Goal: Task Accomplishment & Management: Use online tool/utility

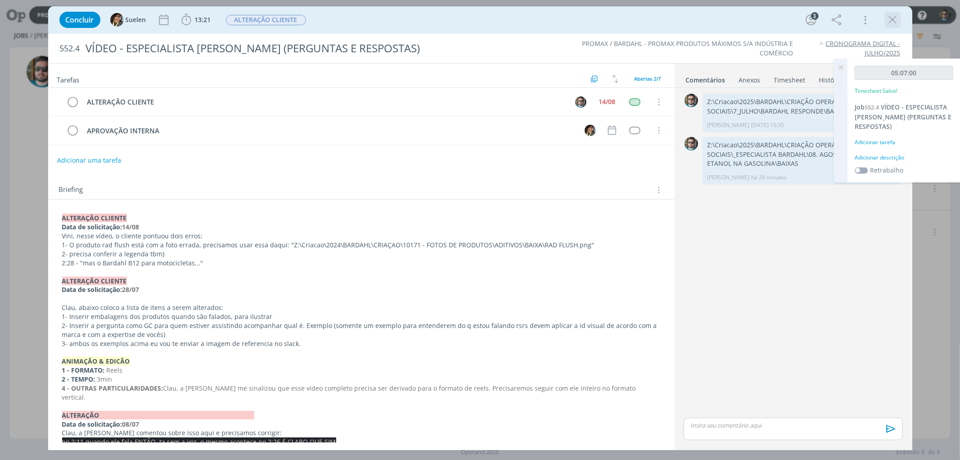
click at [891, 20] on icon "dialog" at bounding box center [893, 20] width 14 height 14
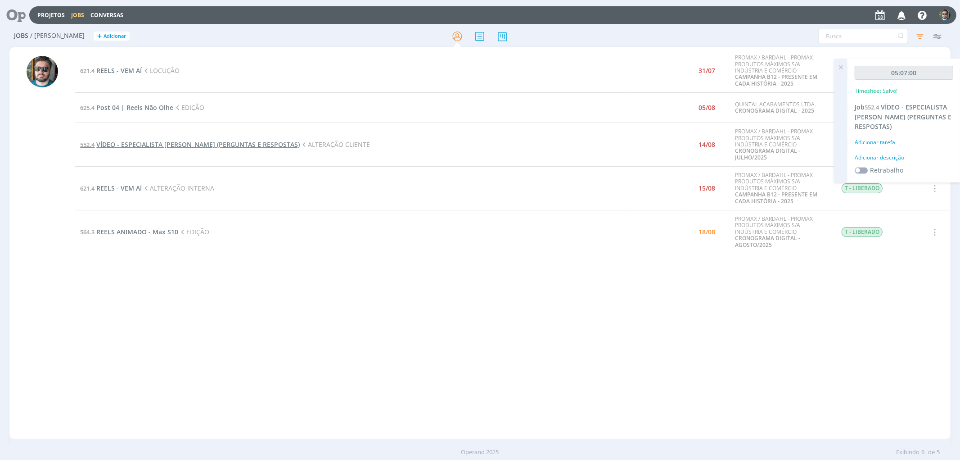
click at [206, 143] on span "VÍDEO - ESPECIALISTA [PERSON_NAME] (PERGUNTAS E RESPOSTAS)" at bounding box center [197, 144] width 203 height 9
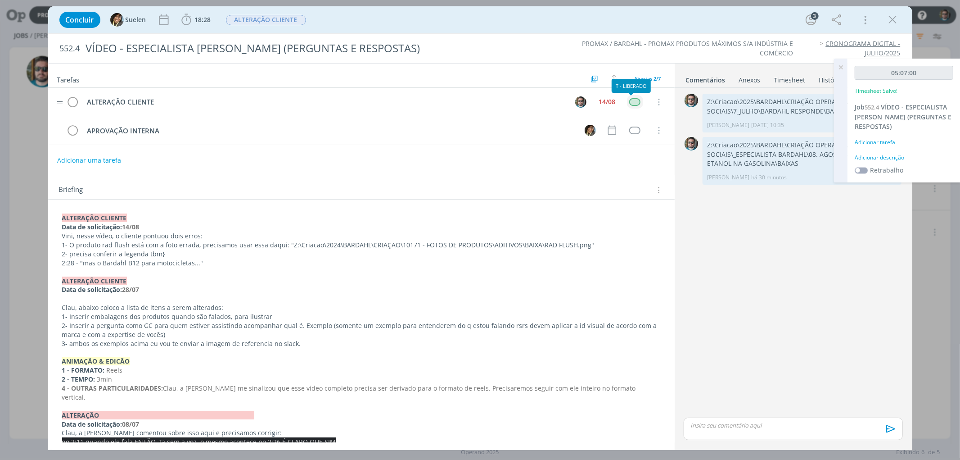
click at [629, 101] on div "dialog" at bounding box center [634, 102] width 11 height 8
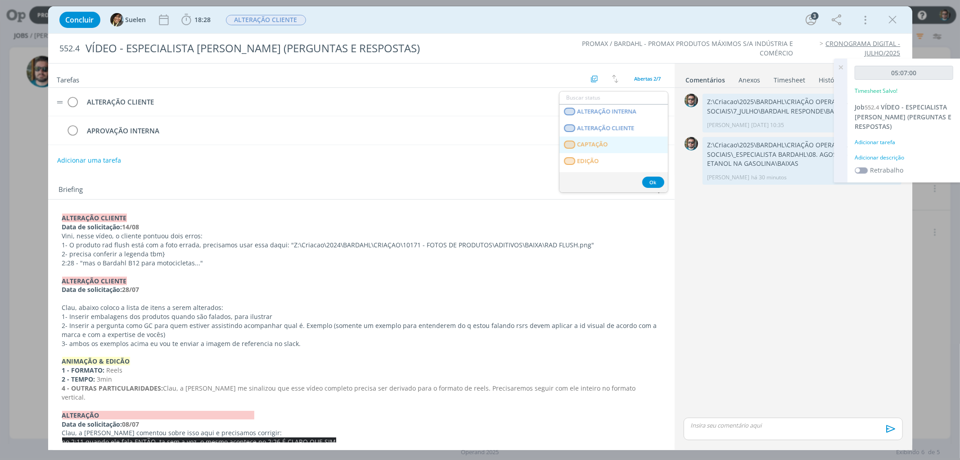
scroll to position [150, 0]
click at [598, 128] on span "APROVAÇÃO INTERNA" at bounding box center [608, 127] width 62 height 7
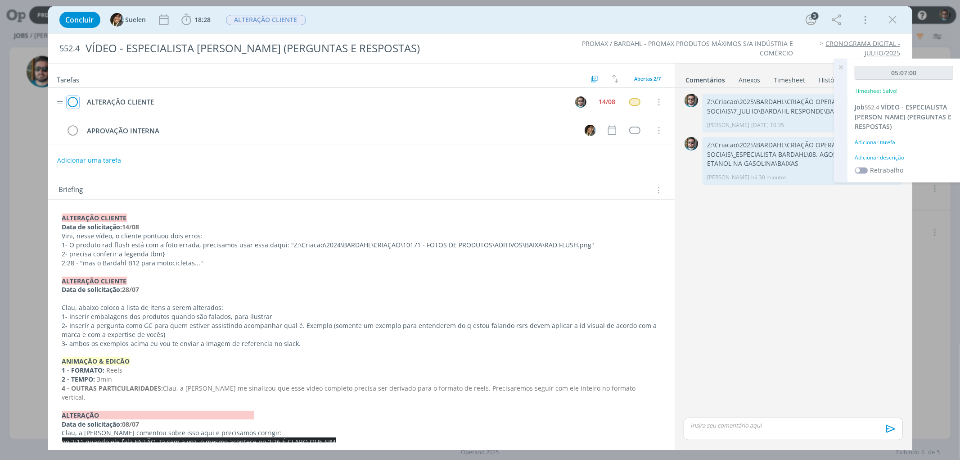
click at [73, 103] on icon "dialog" at bounding box center [73, 102] width 13 height 14
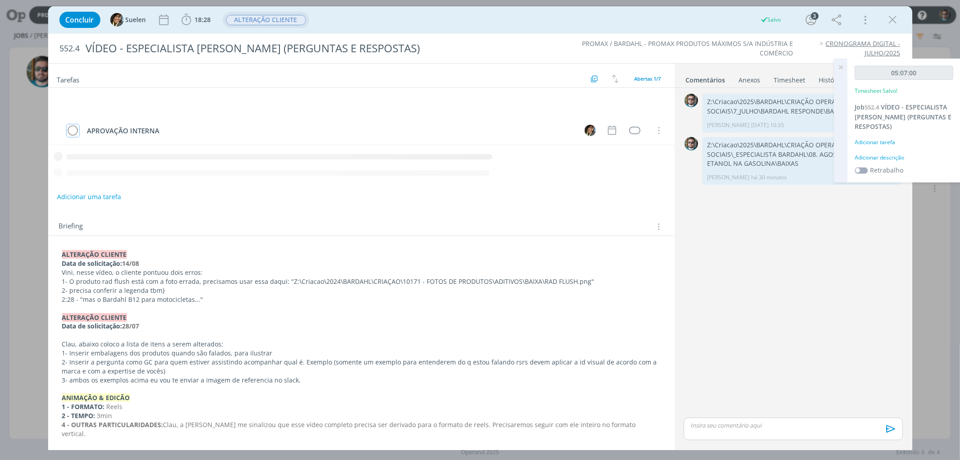
click at [279, 18] on span "ALTERAÇÃO CLIENTE" at bounding box center [266, 20] width 80 height 10
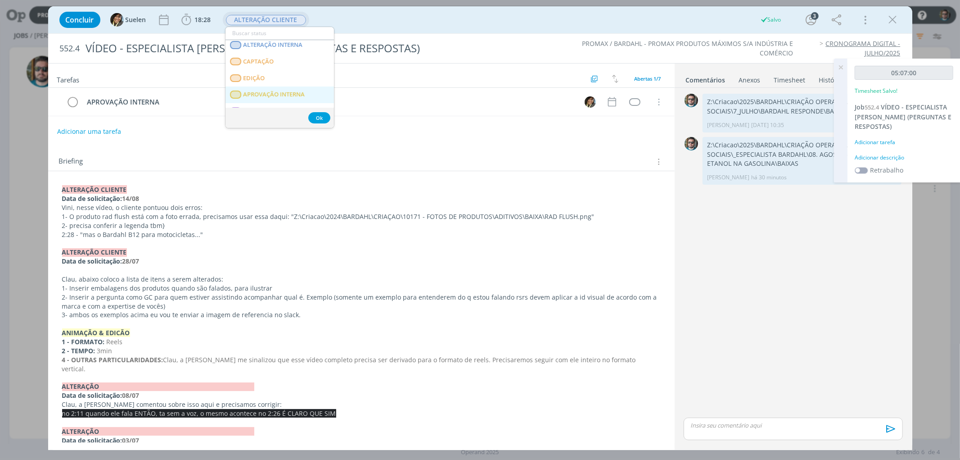
scroll to position [100, 0]
click at [267, 78] on span "APROVAÇÃO INTERNA" at bounding box center [274, 80] width 62 height 7
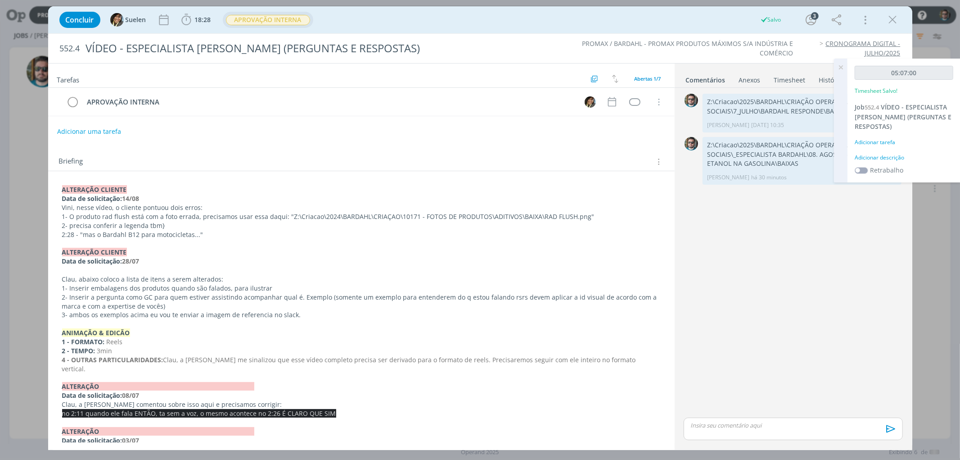
click at [843, 66] on icon at bounding box center [841, 68] width 16 height 18
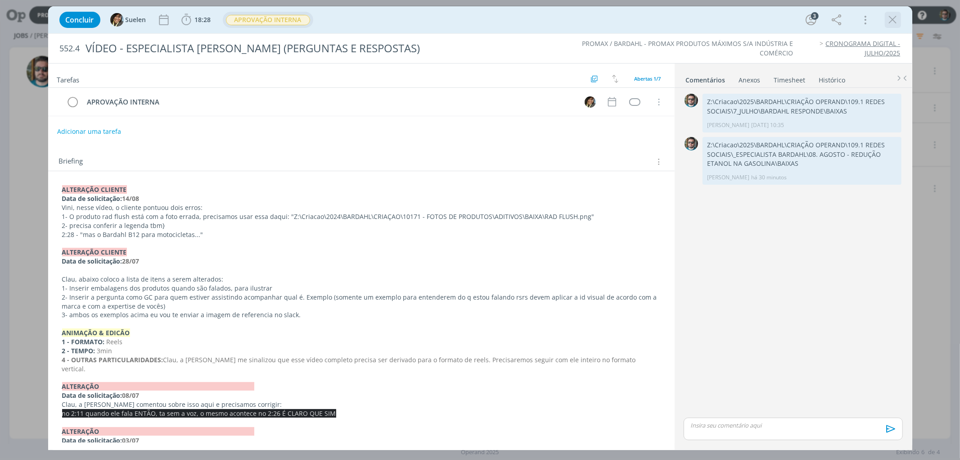
click at [895, 24] on icon "dialog" at bounding box center [893, 20] width 14 height 14
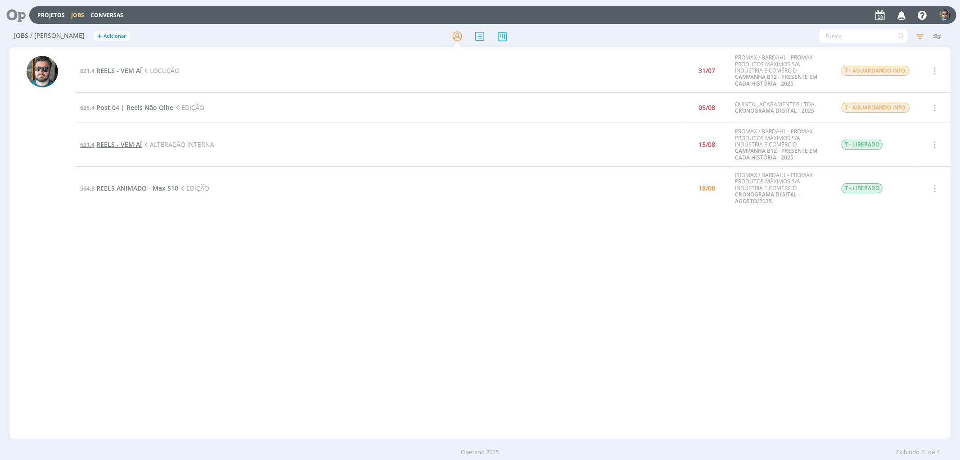
click at [125, 145] on span "REELS - VEM AÍ" at bounding box center [118, 144] width 45 height 9
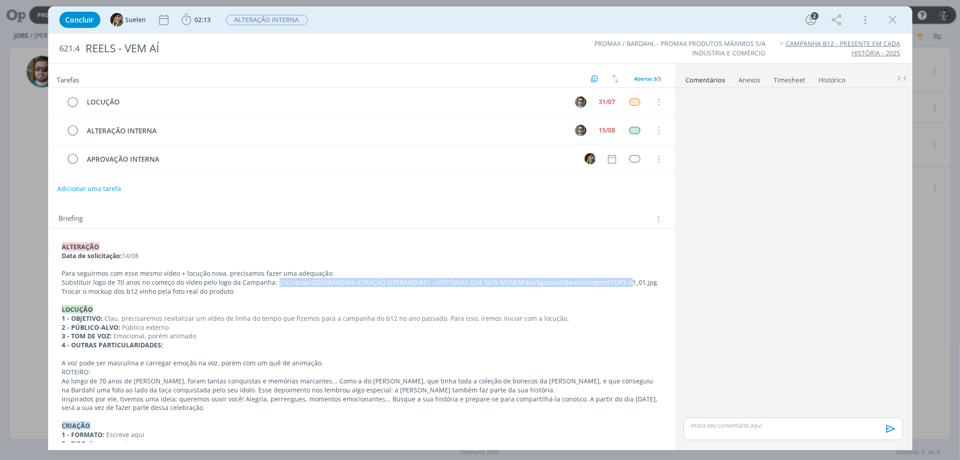
drag, startPoint x: 274, startPoint y: 281, endPoint x: 622, endPoint y: 284, distance: 348.0
click at [622, 284] on p "Substituir logo de 70 anos no começo do vídeo pelo logo da Campanha: Z:\Criacao…" at bounding box center [361, 282] width 599 height 9
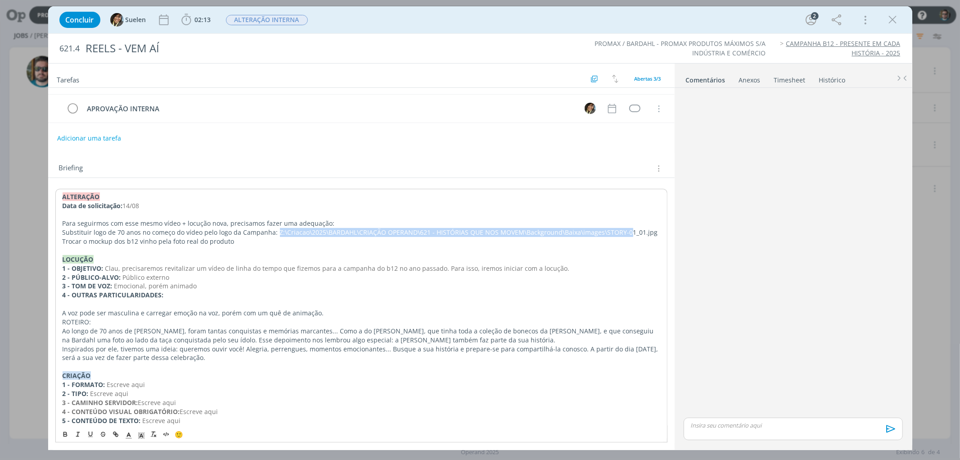
scroll to position [50, 0]
click at [218, 227] on p "Para seguirmos com esse mesmo vídeo + locução nova, precisamos fazer uma adequa…" at bounding box center [362, 223] width 598 height 9
click at [892, 22] on icon "dialog" at bounding box center [893, 20] width 14 height 14
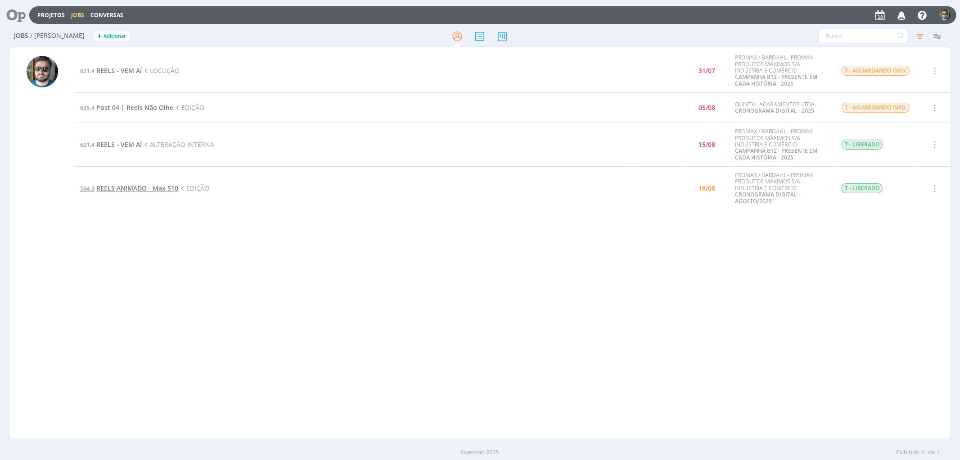
click at [133, 187] on span "REELS ANIMADO - Max S10" at bounding box center [137, 188] width 82 height 9
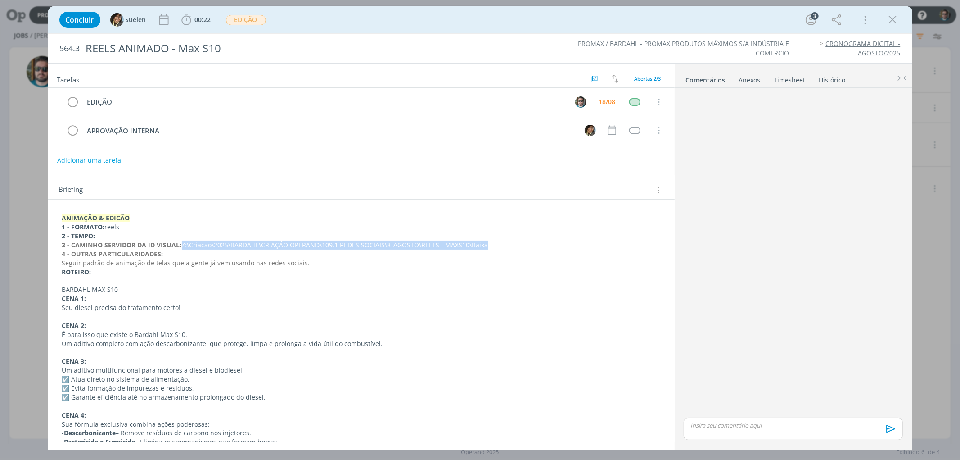
drag, startPoint x: 182, startPoint y: 245, endPoint x: 491, endPoint y: 243, distance: 309.3
click at [491, 243] on p "3 - CAMINHO SERVIDOR DA ID VISUAL: Z:\Criacao\2025\BARDAHL\CRIAÇÃO OPERAND\109.…" at bounding box center [361, 244] width 599 height 9
copy p "Z:\Criacao\2025\BARDAHL\CRIAÇÃO OPERAND\109.1 REDES SOCIAIS\8_AGOSTO\REELS - MA…"
click at [199, 13] on button "00:22" at bounding box center [196, 20] width 34 height 14
click at [210, 36] on span "Iniciar" at bounding box center [216, 39] width 19 height 6
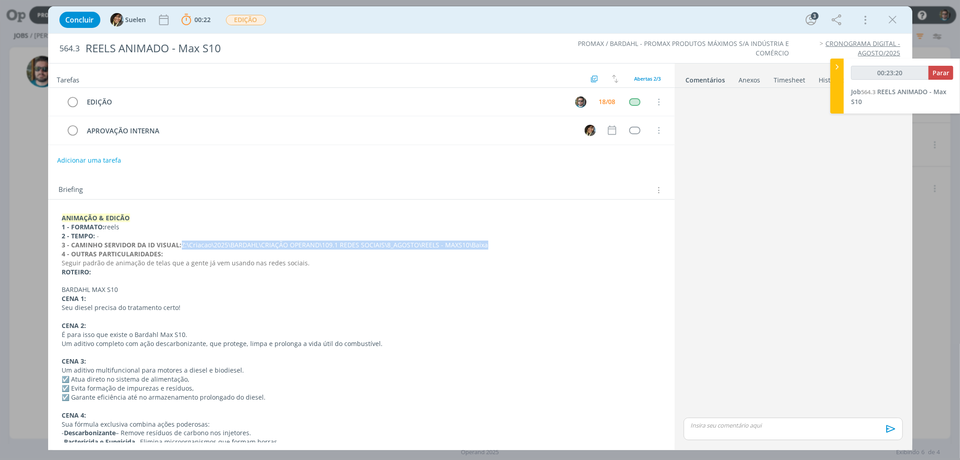
click at [754, 79] on div "Anexos 0" at bounding box center [750, 80] width 22 height 9
click at [754, 79] on div "Anexos 0" at bounding box center [749, 80] width 23 height 9
click at [782, 74] on link "Timesheet" at bounding box center [789, 78] width 32 height 13
click at [708, 80] on link "Comentários" at bounding box center [705, 78] width 39 height 13
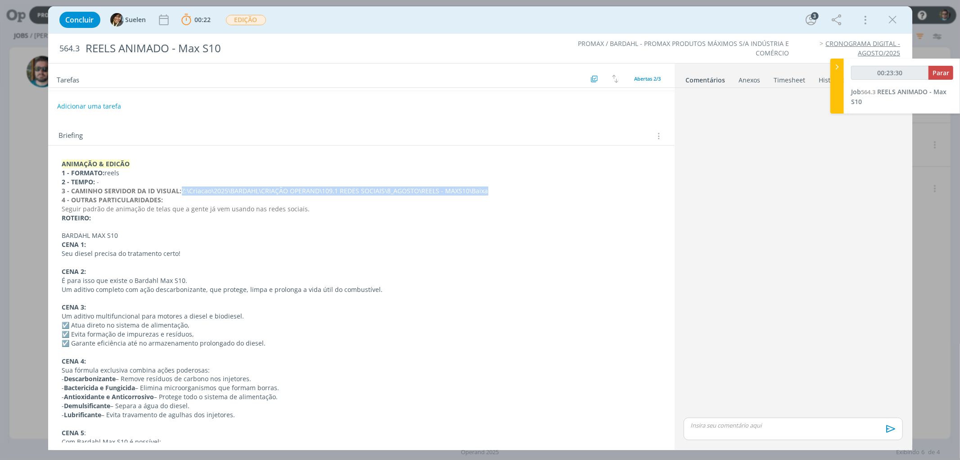
scroll to position [50, 0]
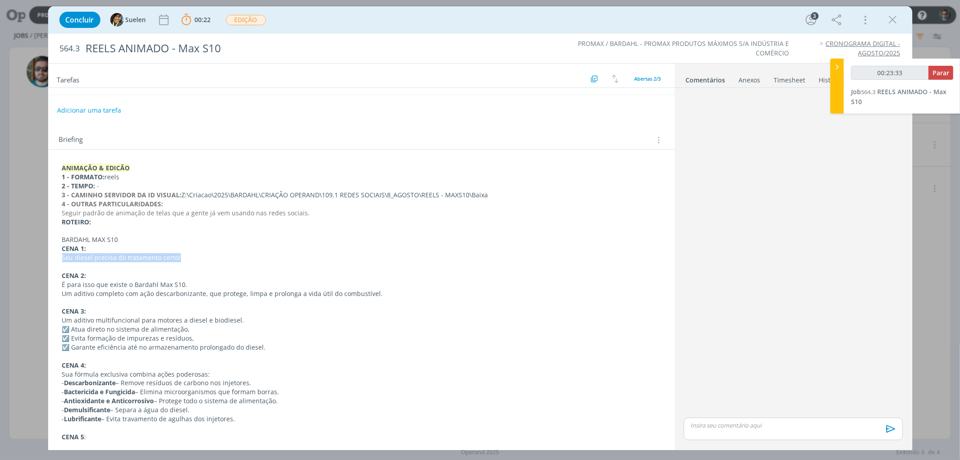
drag, startPoint x: 61, startPoint y: 258, endPoint x: 192, endPoint y: 257, distance: 131.0
click at [192, 257] on p "Seu diesel precisa do tratamento certo!" at bounding box center [361, 257] width 599 height 9
drag, startPoint x: 129, startPoint y: 239, endPoint x: 52, endPoint y: 244, distance: 76.7
copy p "BARDAHL MAX S10"
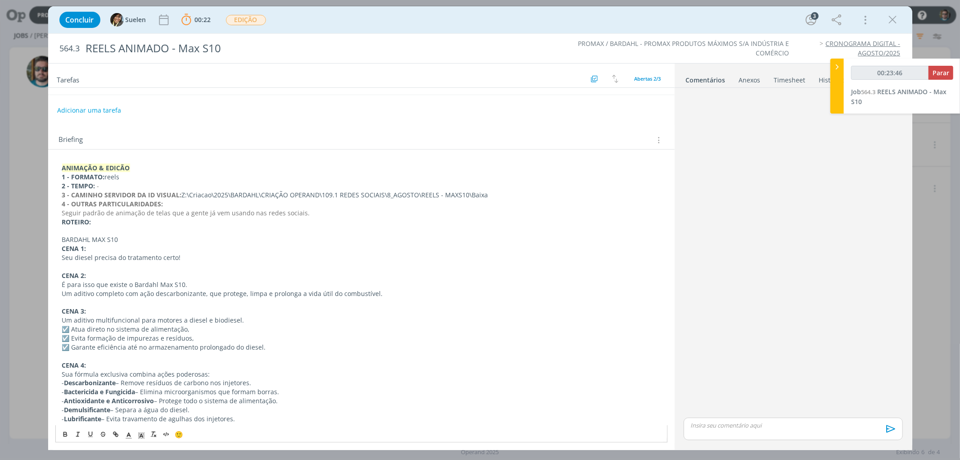
click at [62, 284] on p "É para isso que existe o Bardahl Max S10." at bounding box center [361, 284] width 599 height 9
drag, startPoint x: 59, startPoint y: 254, endPoint x: 209, endPoint y: 256, distance: 150.4
click at [209, 256] on div "ANIMAÇÃO & EDICÃO 1 - FORMATO: reels 2 - TEMPO: - 3 - CAMINHO SERVIDOR DA ID VI…" at bounding box center [361, 467] width 612 height 615
copy p "Seu diesel precisa do tratamento certo!"
drag, startPoint x: 61, startPoint y: 284, endPoint x: 383, endPoint y: 291, distance: 321.9
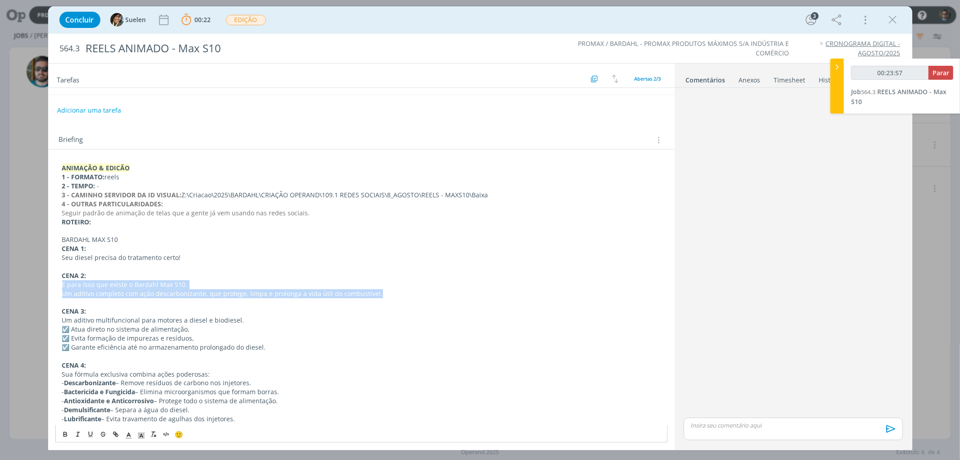
click at [383, 291] on div "ANIMAÇÃO & EDICÃO 1 - FORMATO: reels 2 - TEMPO: - 3 - CAMINHO SERVIDOR DA ID VI…" at bounding box center [361, 467] width 612 height 615
copy div "É para isso que existe o Bardahl Max S10. Um aditivo completo com ação descarbo…"
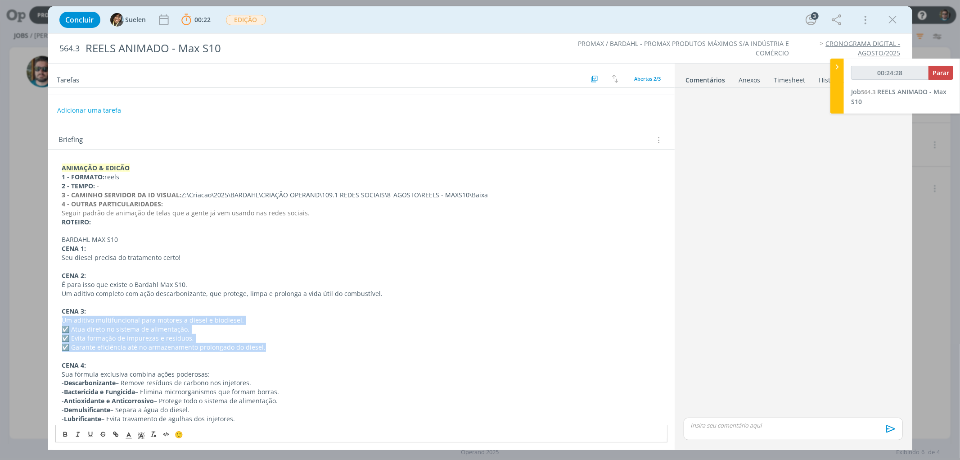
drag, startPoint x: 266, startPoint y: 350, endPoint x: 59, endPoint y: 325, distance: 207.7
click at [59, 325] on div "ANIMAÇÃO & EDICÃO 1 - FORMATO: reels 2 - TEMPO: - 3 - CAMINHO SERVIDOR DA ID VI…" at bounding box center [361, 467] width 612 height 615
copy div "Um aditivo multifuncional para motores a diesel e biodiesel. ☑️ Atua direto no …"
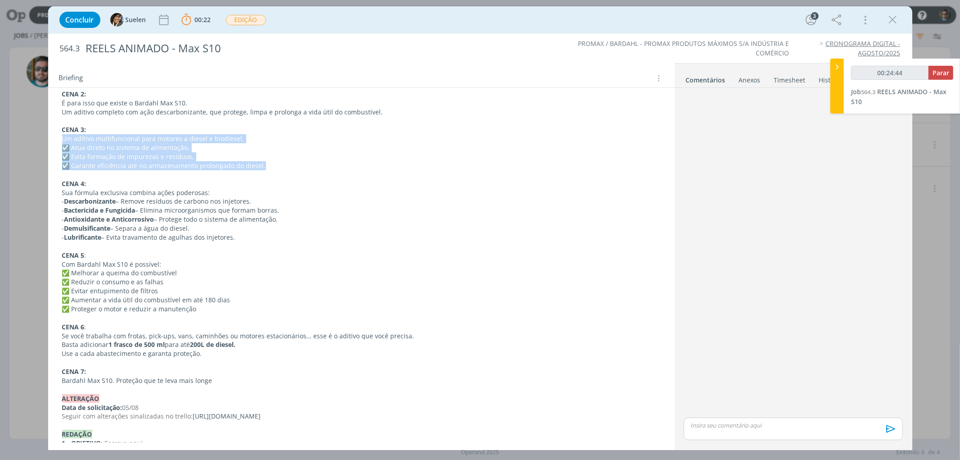
scroll to position [250, 0]
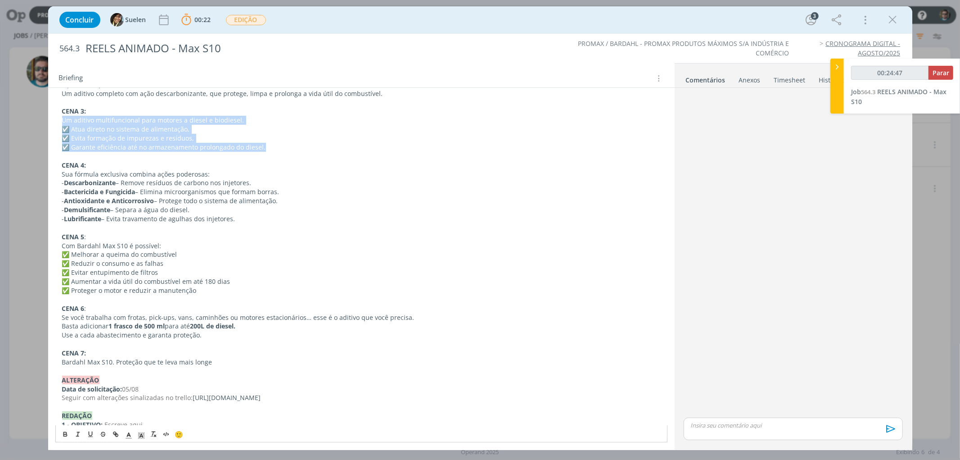
drag, startPoint x: 61, startPoint y: 174, endPoint x: 240, endPoint y: 221, distance: 185.1
click at [240, 221] on div "ANIMAÇÃO & EDICÃO 1 - FORMATO: reels 2 - TEMPO: - 3 - CAMINHO SERVIDOR DA ID VI…" at bounding box center [361, 267] width 612 height 615
copy div "Sua fórmula exclusiva combina ações poderosas: - Descarbonizante – Remove resíd…"
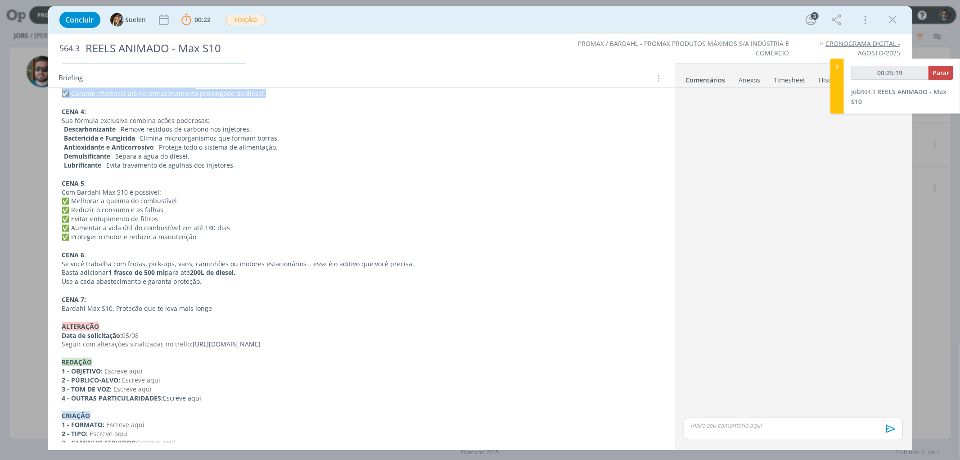
scroll to position [300, 0]
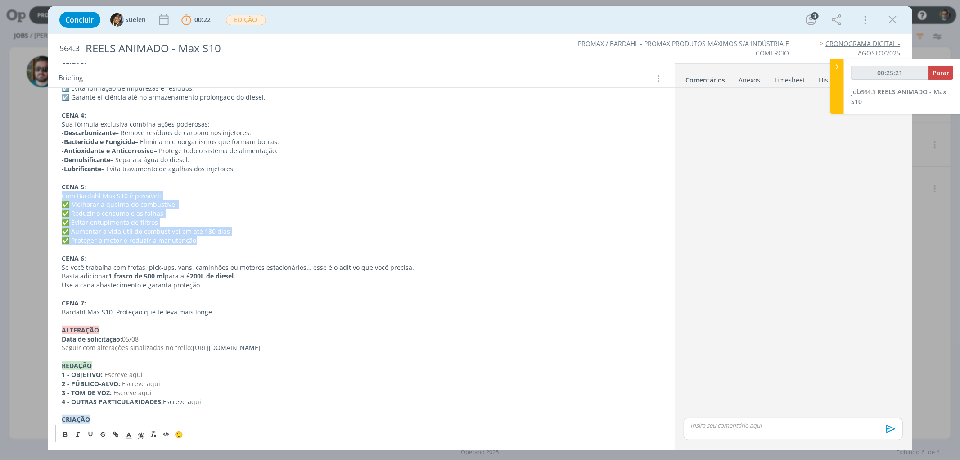
drag, startPoint x: 62, startPoint y: 195, endPoint x: 212, endPoint y: 244, distance: 157.6
click at [212, 244] on div "ANIMAÇÃO & EDICÃO 1 - FORMATO: reels 2 - TEMPO: - 3 - CAMINHO SERVIDOR DA ID VI…" at bounding box center [361, 217] width 612 height 615
copy div "Com Bardahl Max S10 é possível: ✅ Melhorar a queima do combustível ✅ Reduzir o …"
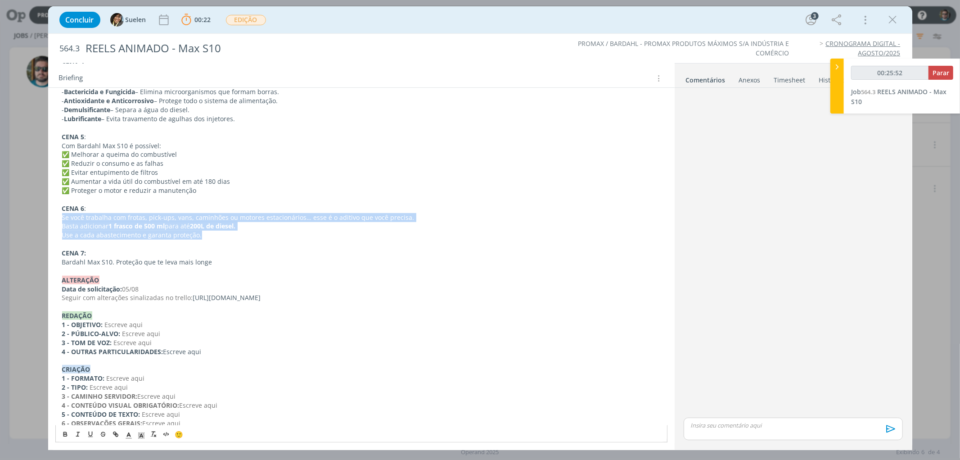
drag, startPoint x: 202, startPoint y: 235, endPoint x: 56, endPoint y: 217, distance: 146.5
click at [56, 217] on div "ANIMAÇÃO & EDICÃO 1 - FORMATO: reels 2 - TEMPO: - 3 - CAMINHO SERVIDOR DA ID VI…" at bounding box center [361, 167] width 612 height 615
copy div "Se você trabalha com frotas, pick-ups, vans, caminhões ou motores estacionários…"
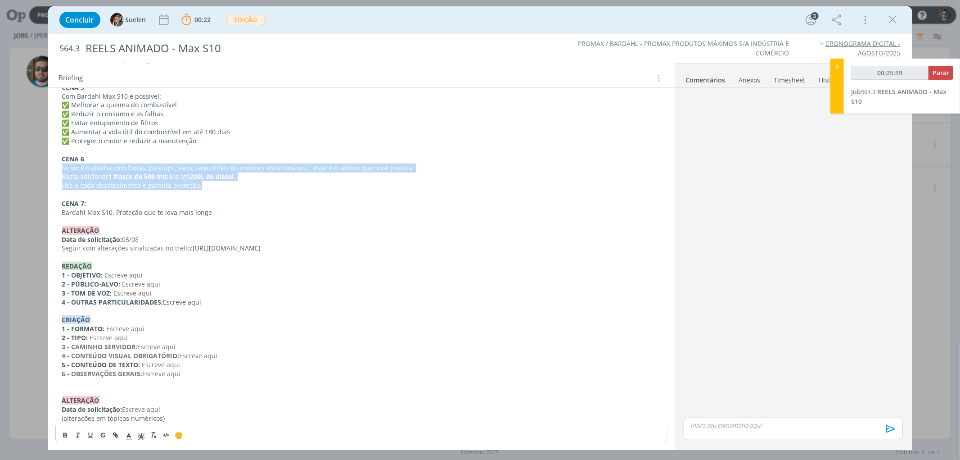
scroll to position [400, 0]
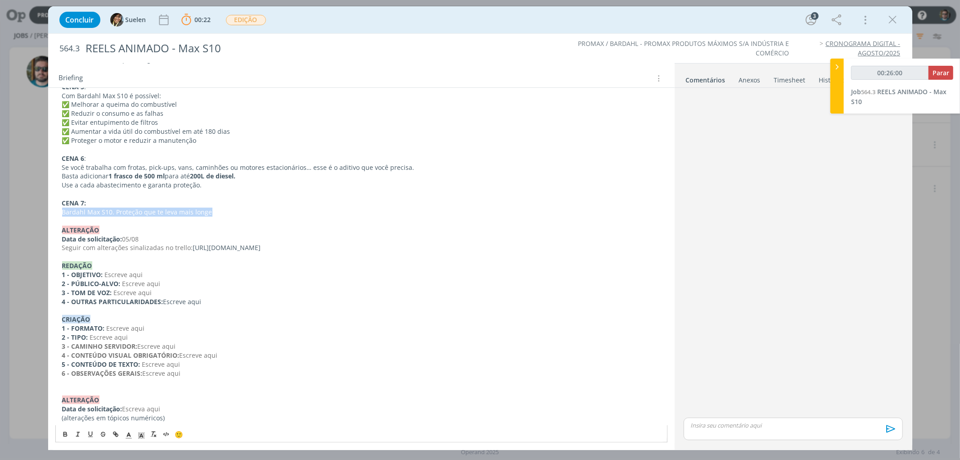
drag, startPoint x: 212, startPoint y: 213, endPoint x: 27, endPoint y: 209, distance: 184.6
click at [27, 209] on div "Concluir Suelen 00:22 Parar Apontar Data * [DATE] Horas * 00:00 Tarefa Selecion…" at bounding box center [480, 230] width 960 height 460
copy p "Bardahl Max S10. Proteção que te leva mais longe"
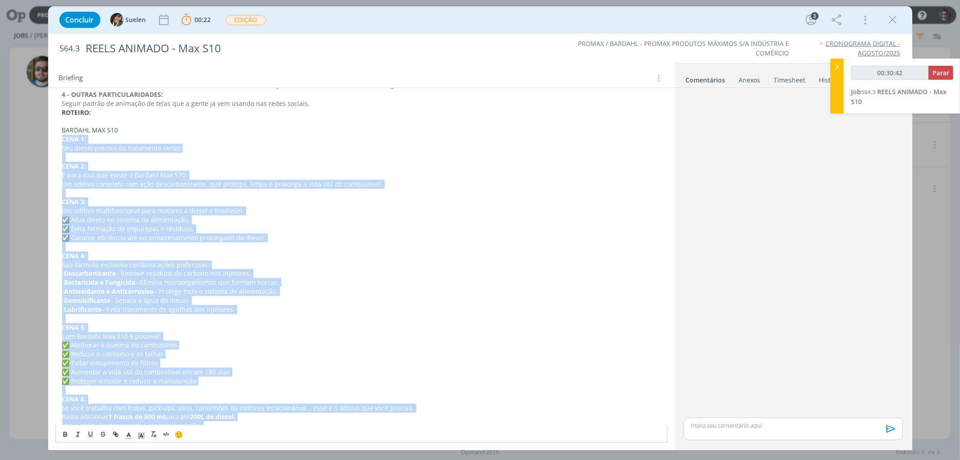
scroll to position [296, 0]
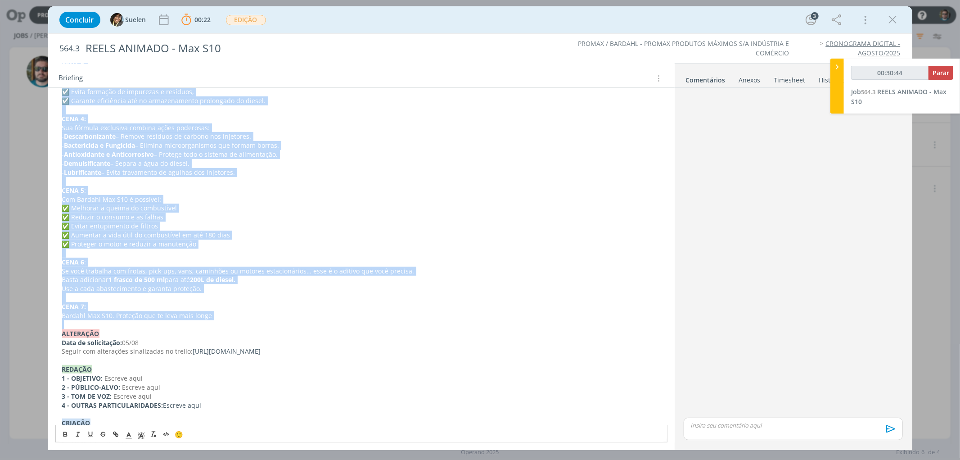
drag, startPoint x: 60, startPoint y: 199, endPoint x: 232, endPoint y: 326, distance: 213.7
click at [232, 326] on div "ANIMAÇÃO & EDICÃO 1 - FORMATO: reels 2 - TEMPO: - 3 - CAMINHO SERVIDOR DA ID VI…" at bounding box center [361, 221] width 612 height 615
copy div "LORE 8: Ips dolors ametcon ad elitseddoe tempo! INCI 6: U labo etdo mag aliqua …"
click at [376, 256] on p "dialog" at bounding box center [361, 252] width 599 height 9
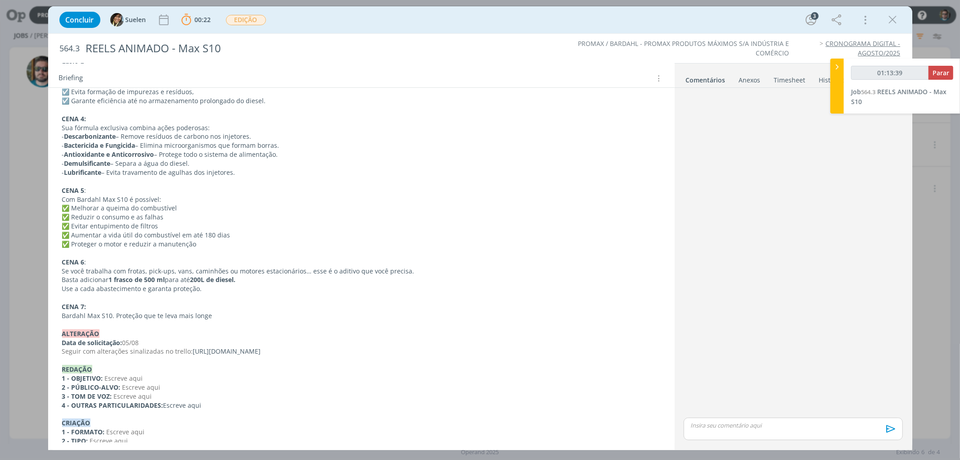
type input "01:14:39"
